Goal: Information Seeking & Learning: Learn about a topic

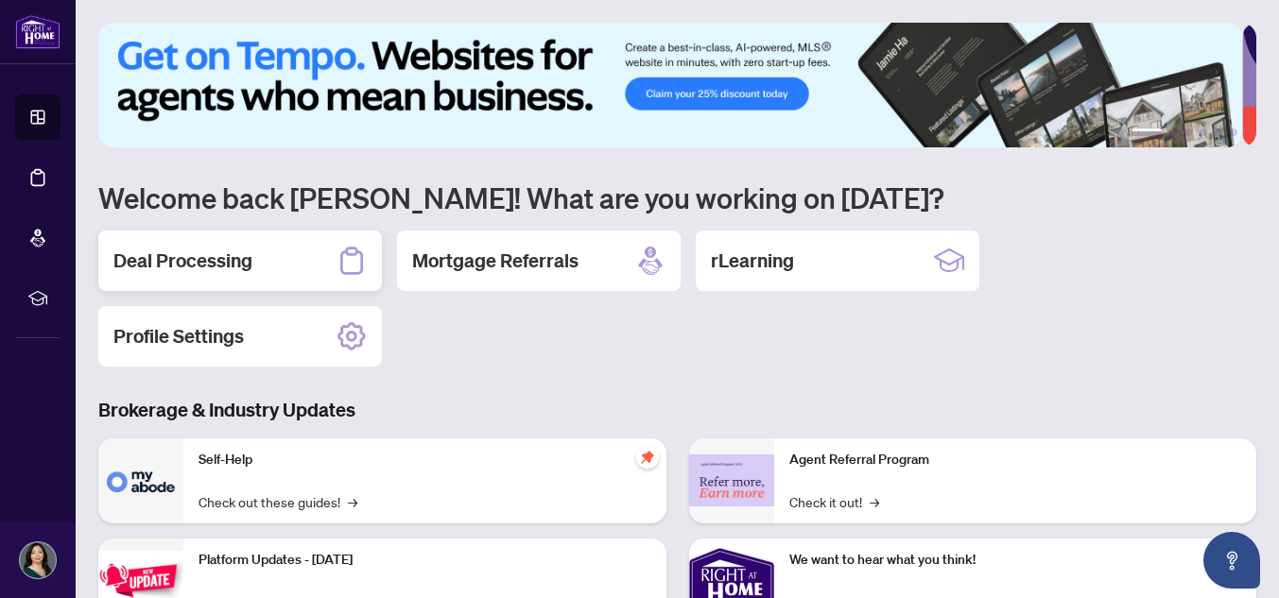
click at [215, 261] on h2 "Deal Processing" at bounding box center [182, 261] width 139 height 26
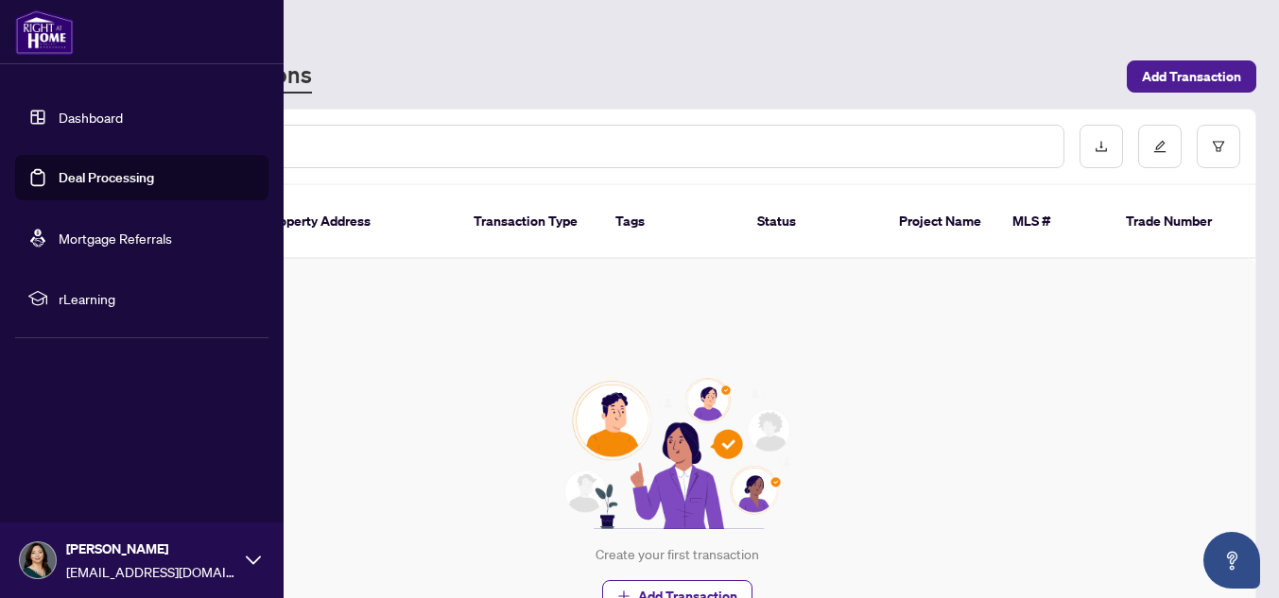
click at [111, 121] on link "Dashboard" at bounding box center [91, 117] width 64 height 17
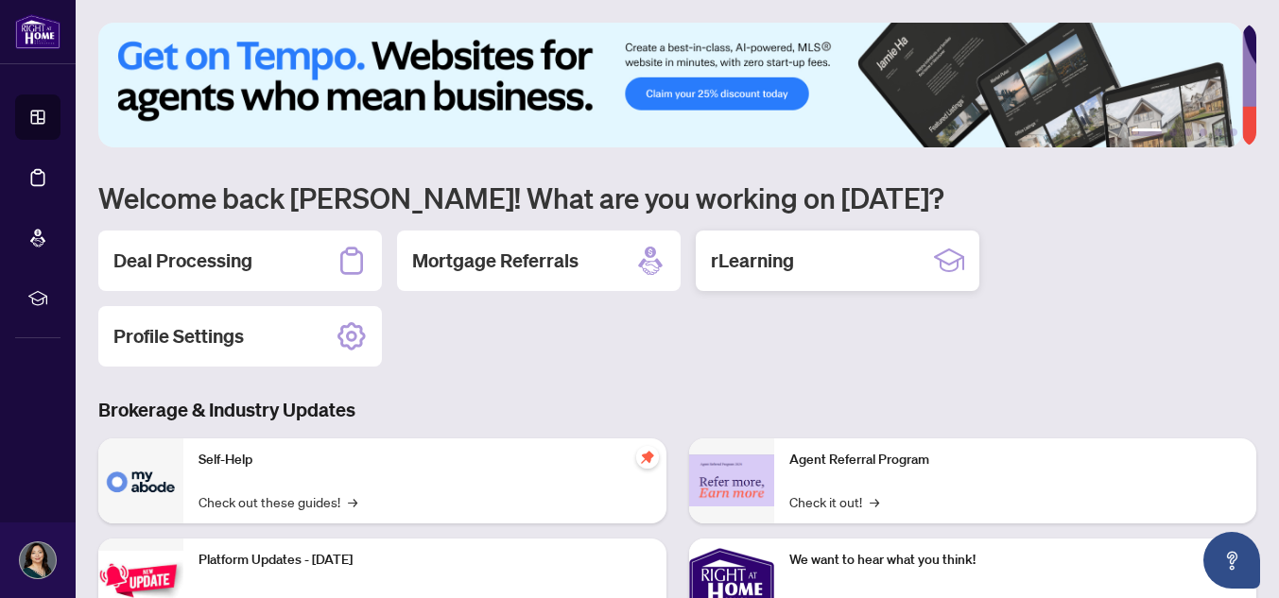
click at [748, 262] on h2 "rLearning" at bounding box center [752, 261] width 83 height 26
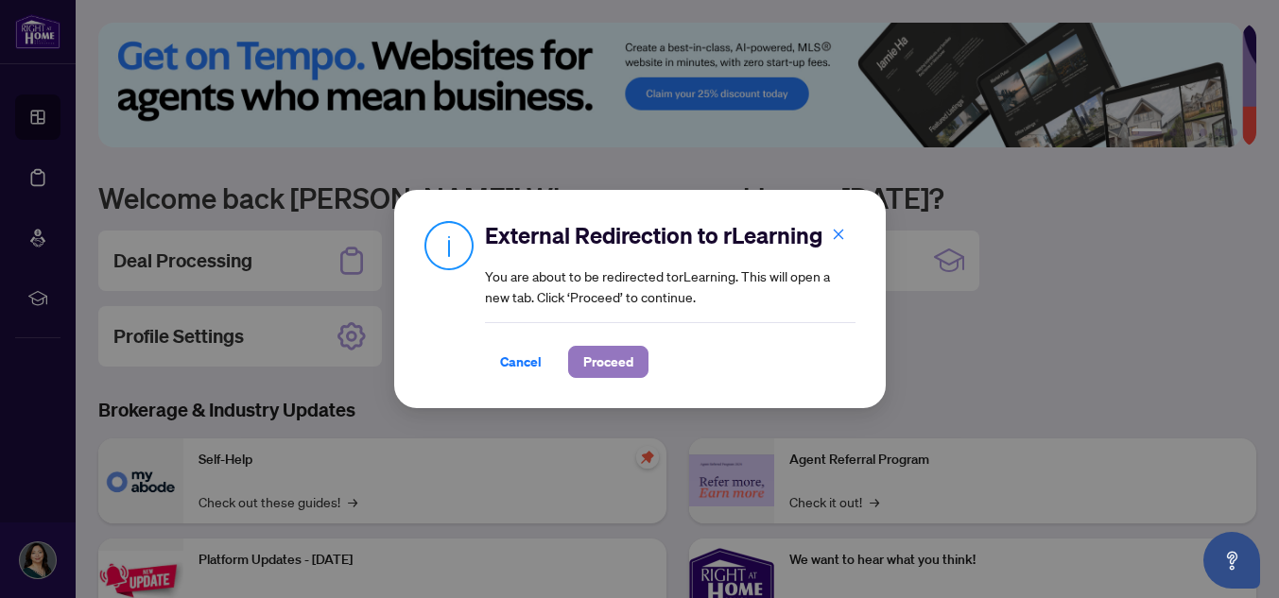
click at [580, 362] on button "Proceed" at bounding box center [608, 362] width 80 height 32
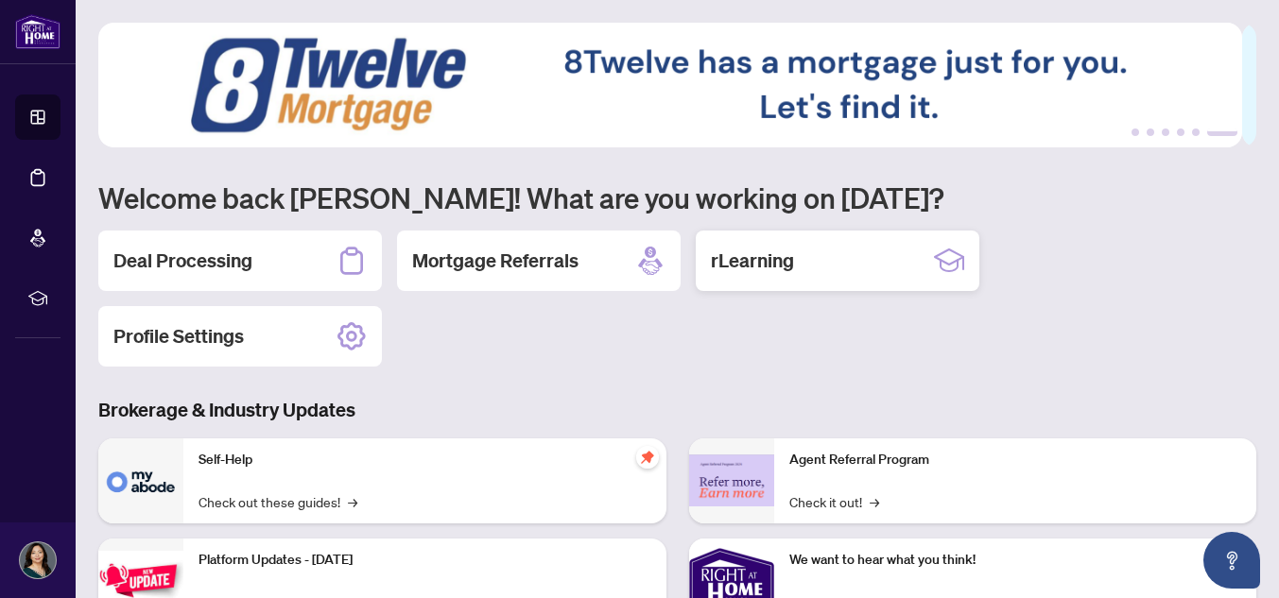
click at [798, 251] on div "rLearning" at bounding box center [838, 261] width 284 height 61
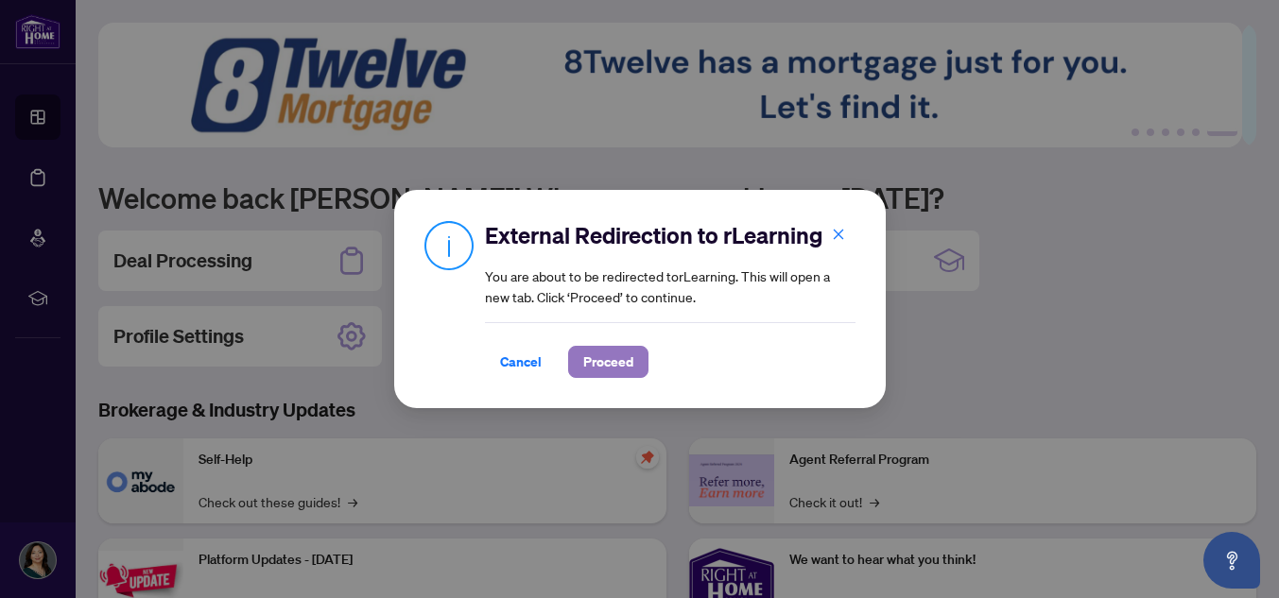
click at [606, 369] on span "Proceed" at bounding box center [608, 362] width 50 height 30
